Goal: Obtain resource: Download file/media

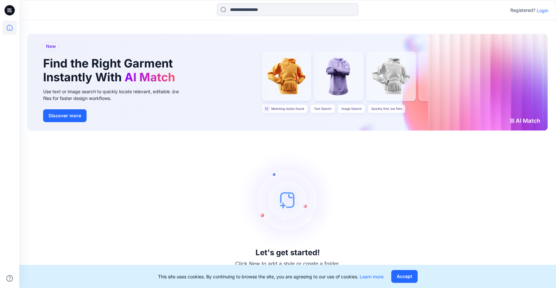
click at [544, 13] on p "Login" at bounding box center [543, 10] width 12 height 7
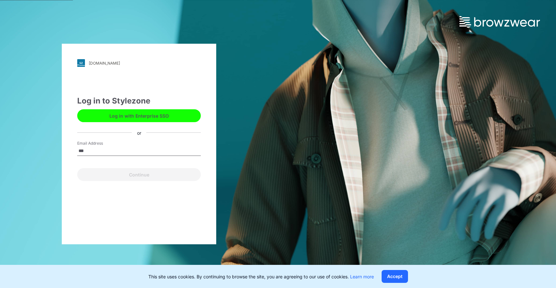
type input "**********"
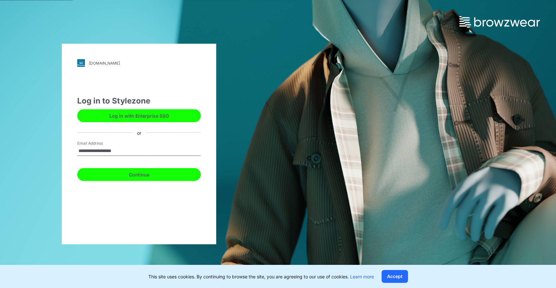
click at [144, 177] on button "Continue" at bounding box center [139, 174] width 124 height 13
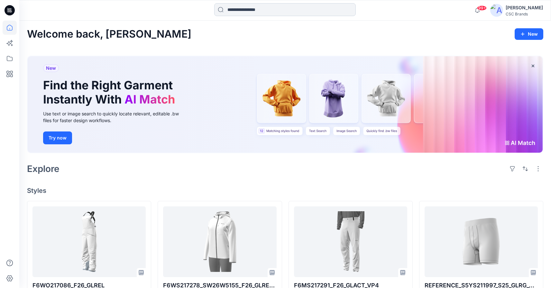
click at [233, 11] on input at bounding box center [285, 9] width 142 height 13
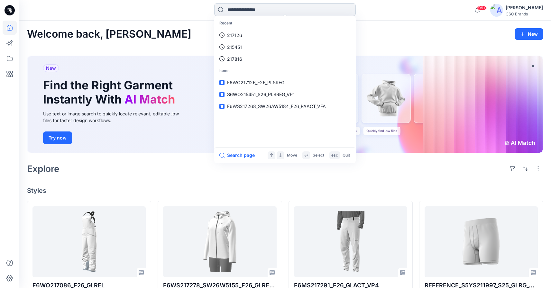
paste input "******"
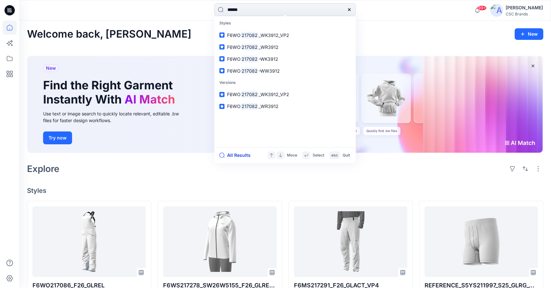
type input "******"
click at [240, 155] on button "All Results" at bounding box center [237, 156] width 35 height 8
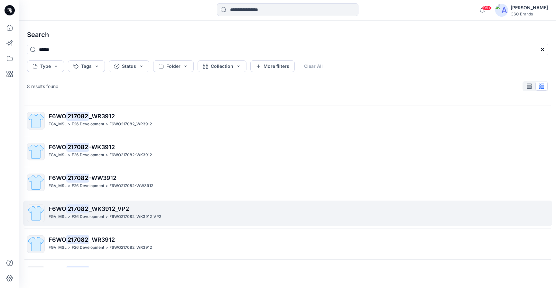
scroll to position [4, 0]
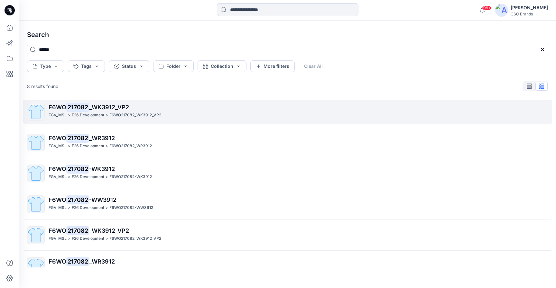
click at [110, 111] on p "F6WO 217082 _WK3912_VP2" at bounding box center [299, 107] width 500 height 9
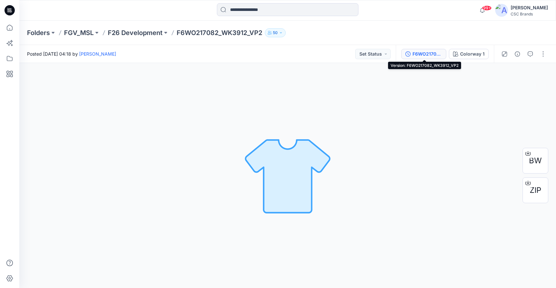
click at [418, 54] on div "F6WO217082_WK3912_VP2" at bounding box center [428, 54] width 30 height 7
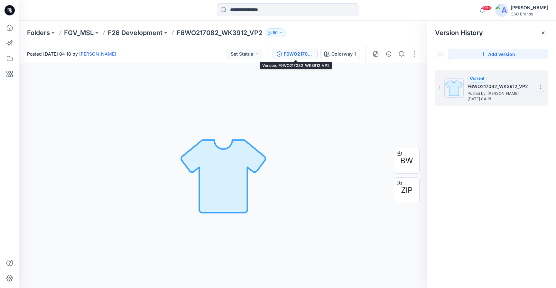
click at [540, 88] on icon at bounding box center [540, 87] width 5 height 5
click at [542, 170] on div "1. Current F6WO217082_WK3912_VP2 Posted by: [PERSON_NAME] [DATE] 04:18" at bounding box center [491, 180] width 129 height 235
click at [506, 87] on h5 "F6WO217082_WK3912_VP2" at bounding box center [500, 87] width 64 height 8
click at [541, 88] on icon at bounding box center [540, 87] width 5 height 5
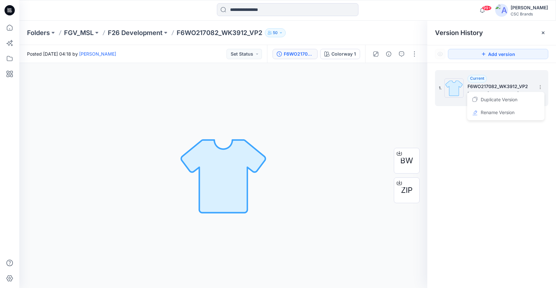
click at [505, 84] on h5 "F6WO217082_WK3912_VP2" at bounding box center [500, 87] width 64 height 8
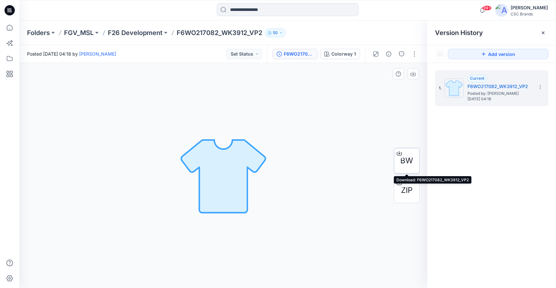
click at [409, 160] on span "BW" at bounding box center [406, 161] width 13 height 12
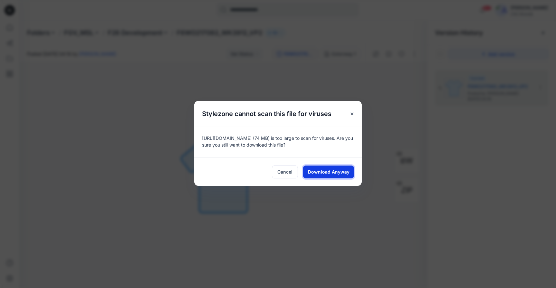
click at [339, 171] on span "Download Anyway" at bounding box center [329, 172] width 42 height 7
